Goal: Task Accomplishment & Management: Complete application form

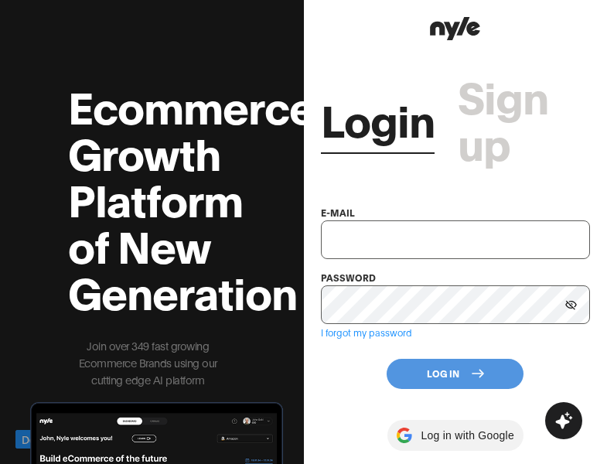
click at [408, 96] on link "Login" at bounding box center [378, 118] width 114 height 46
